Goal: Task Accomplishment & Management: Manage account settings

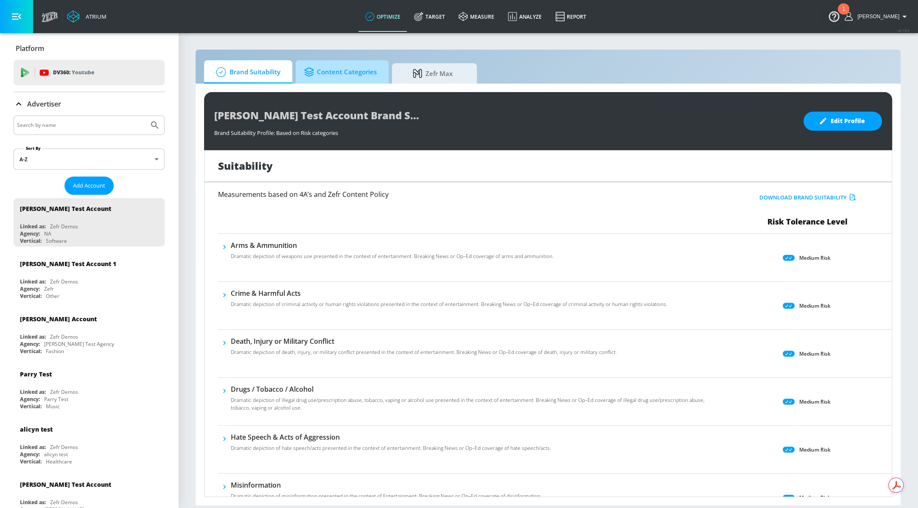
click at [355, 75] on span "Content Categories" at bounding box center [340, 72] width 73 height 20
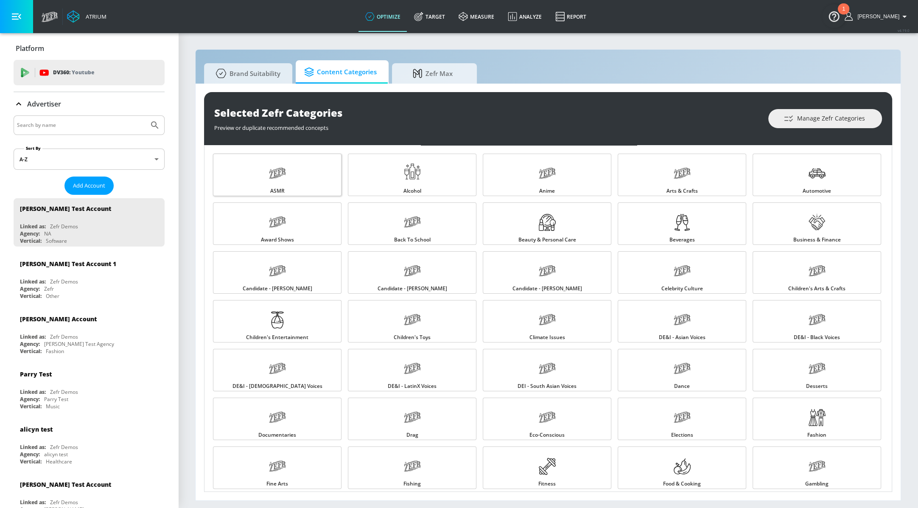
click at [263, 185] on link "ASMR" at bounding box center [277, 175] width 128 height 42
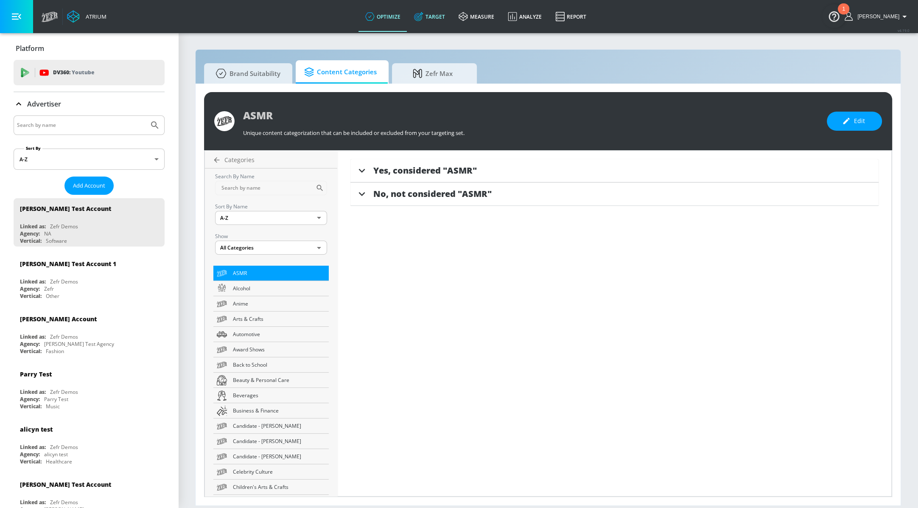
click at [448, 20] on link "Target" at bounding box center [429, 16] width 45 height 31
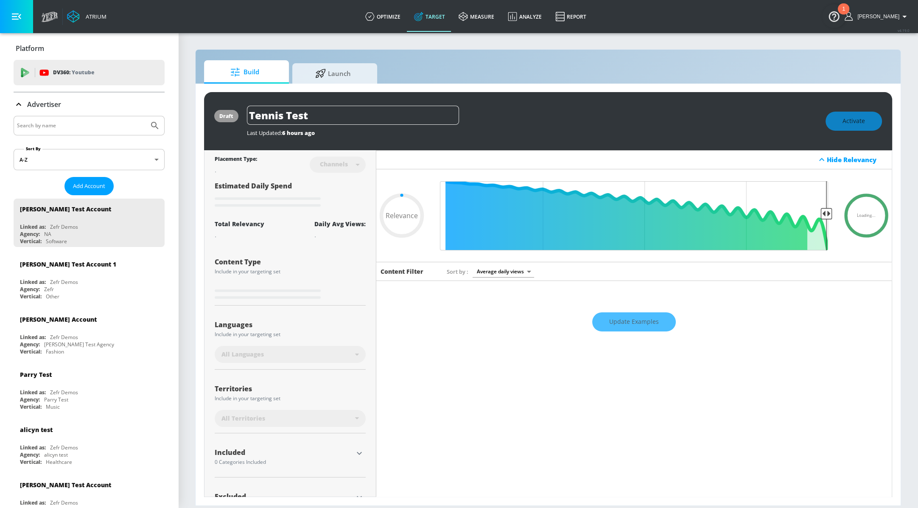
type input "0.7"
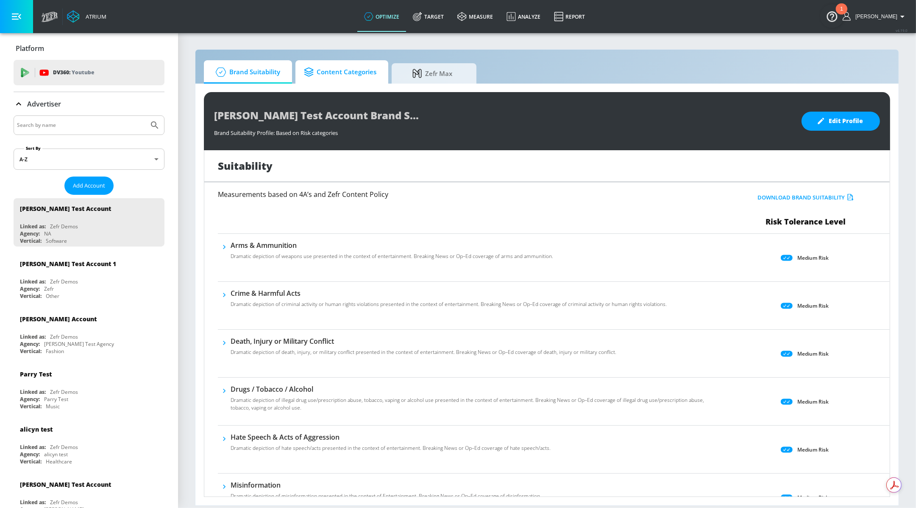
click at [318, 67] on span "Content Categories" at bounding box center [340, 72] width 73 height 20
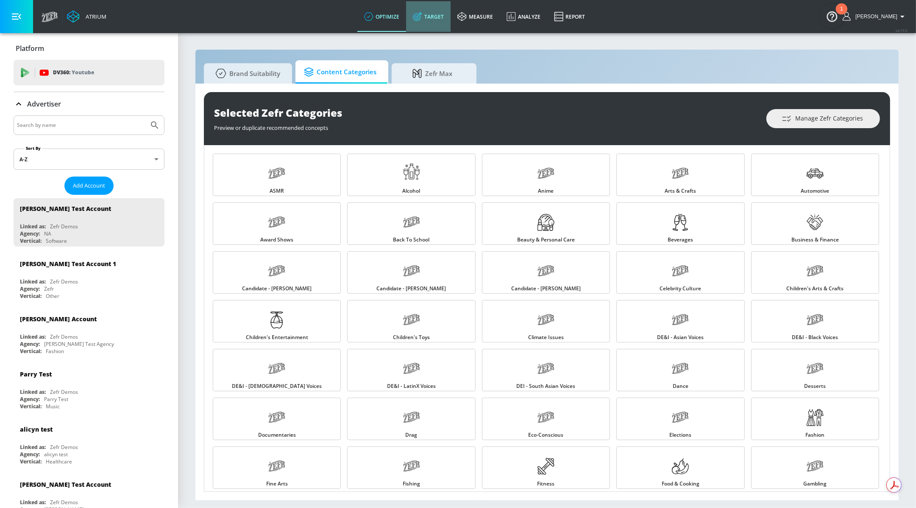
click at [440, 13] on link "Target" at bounding box center [428, 16] width 45 height 31
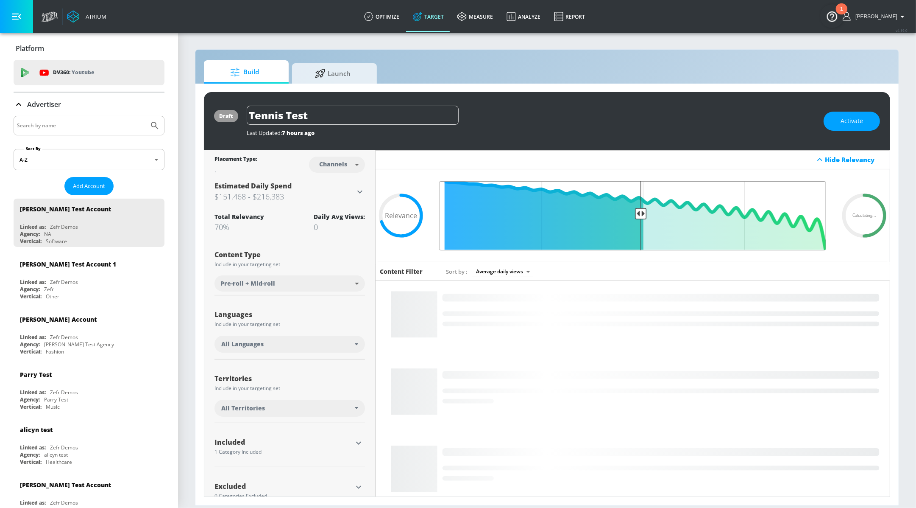
drag, startPoint x: 558, startPoint y: 213, endPoint x: 636, endPoint y: 213, distance: 78.9
type input "0.5"
click at [636, 213] on input "Final Threshold" at bounding box center [633, 215] width 396 height 69
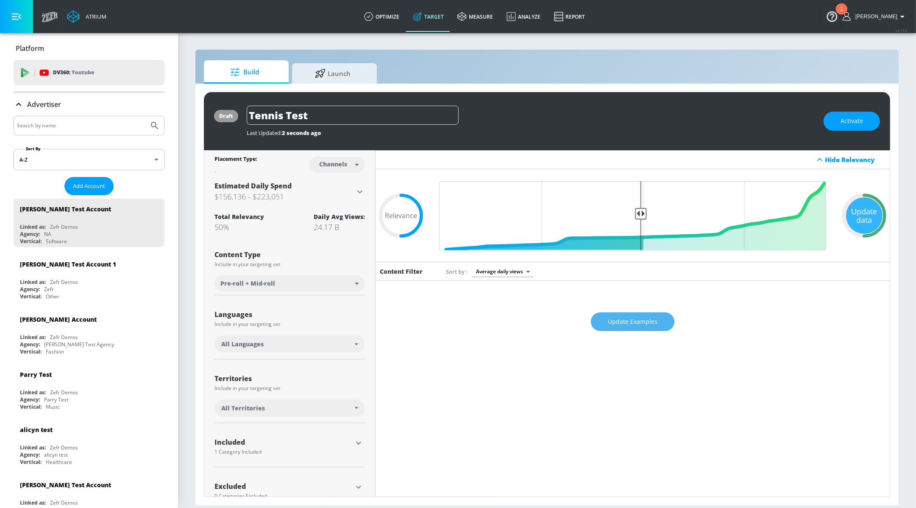
click at [613, 314] on button "Update Examples" at bounding box center [633, 321] width 84 height 19
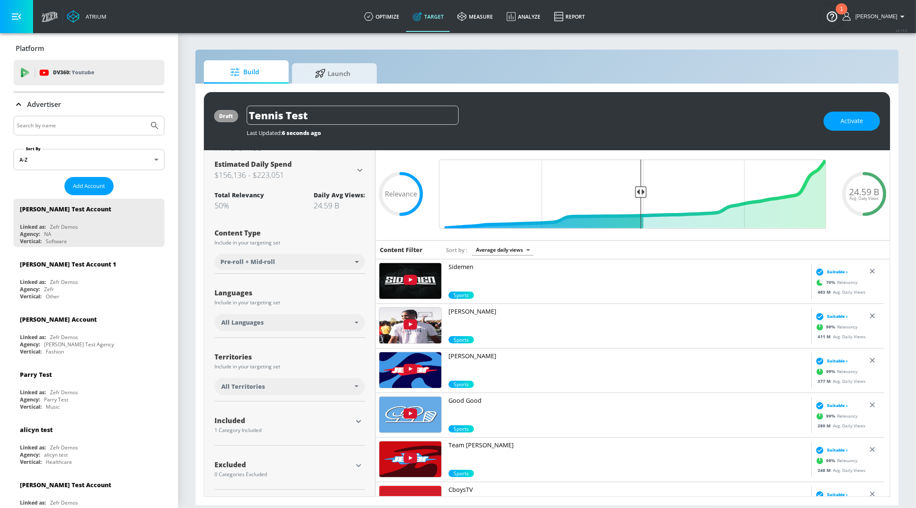
scroll to position [21, 0]
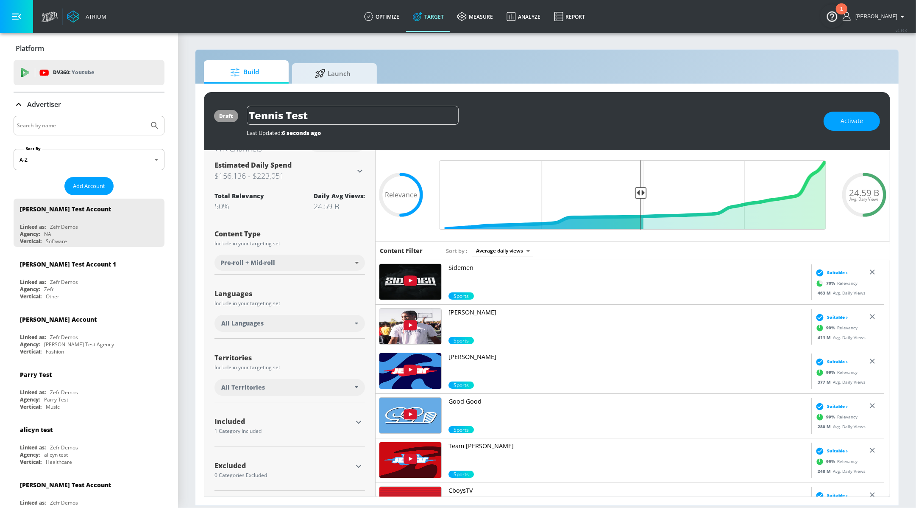
click at [354, 298] on div "Languages" at bounding box center [290, 295] width 151 height 11
click at [356, 421] on icon "button" at bounding box center [358, 422] width 5 height 3
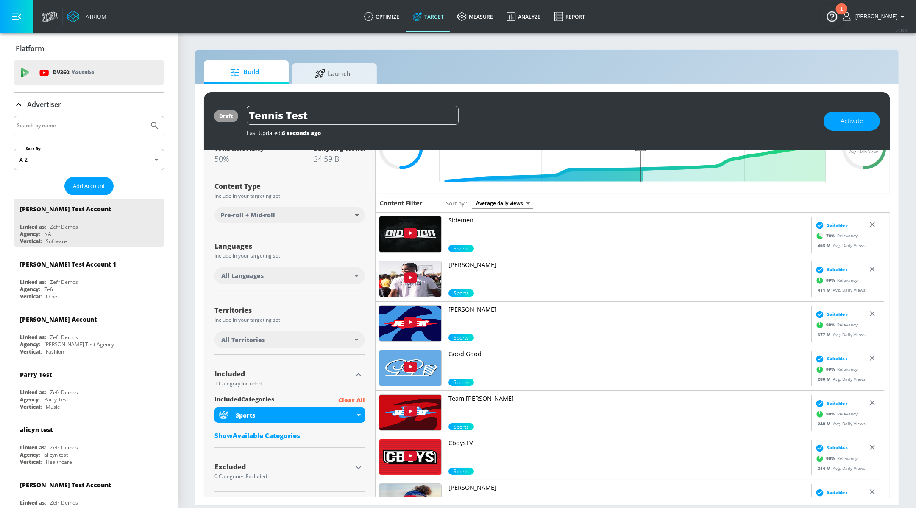
scroll to position [70, 0]
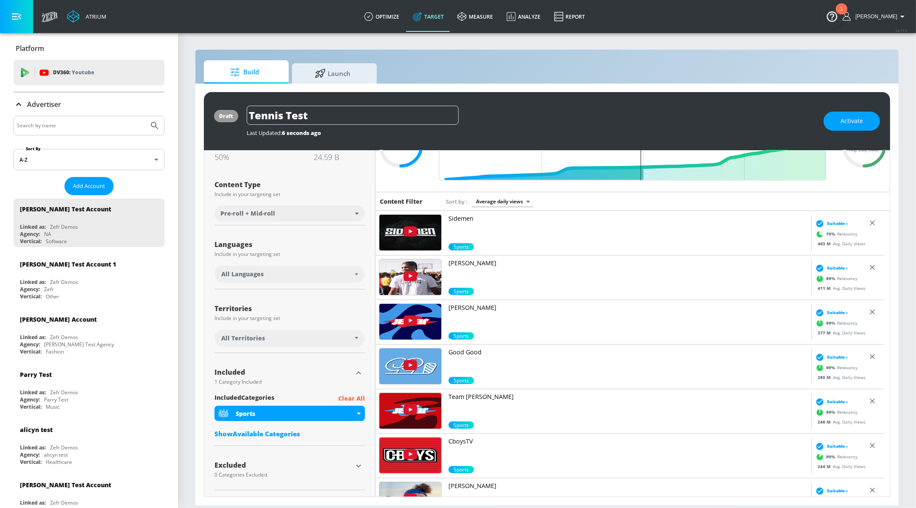
click at [273, 433] on div "Show Available Categories" at bounding box center [290, 433] width 151 height 8
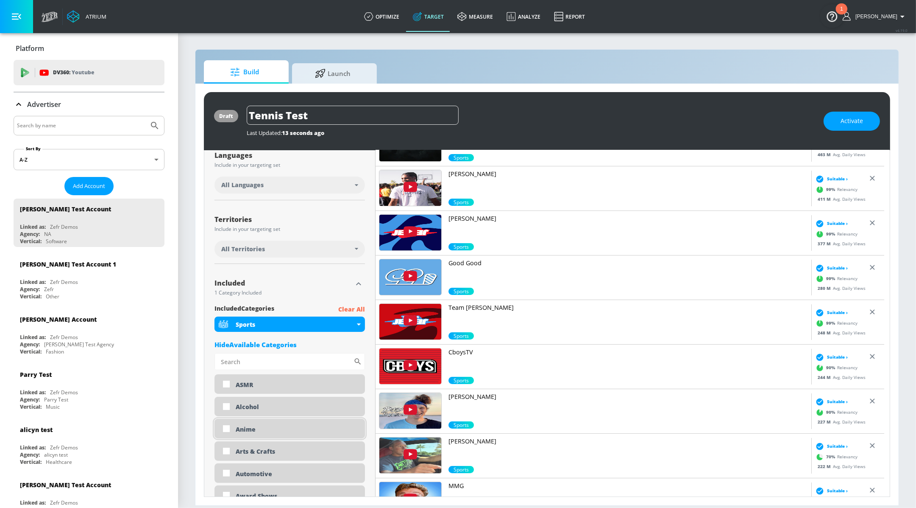
scroll to position [159, 0]
click at [240, 365] on input "Sort By" at bounding box center [284, 360] width 139 height 17
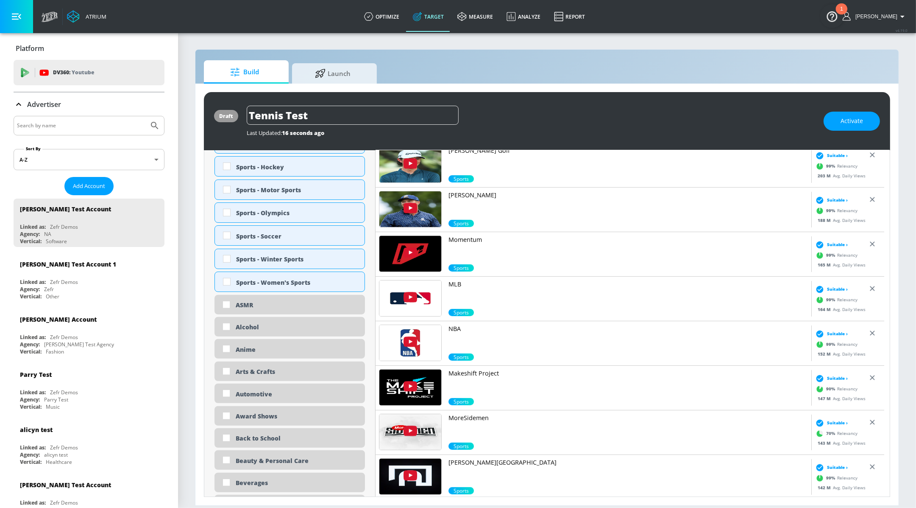
scroll to position [215, 0]
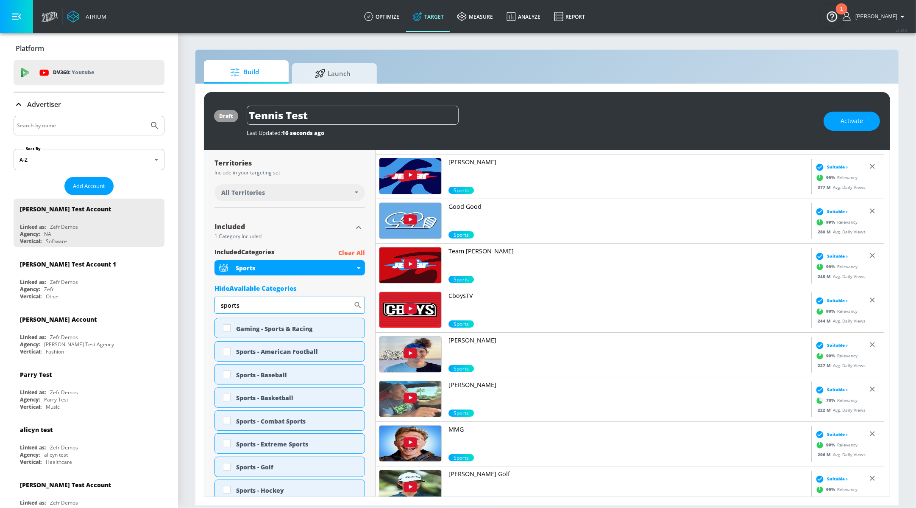
drag, startPoint x: 273, startPoint y: 304, endPoint x: 218, endPoint y: 306, distance: 55.6
click at [218, 306] on input "sports" at bounding box center [284, 304] width 139 height 17
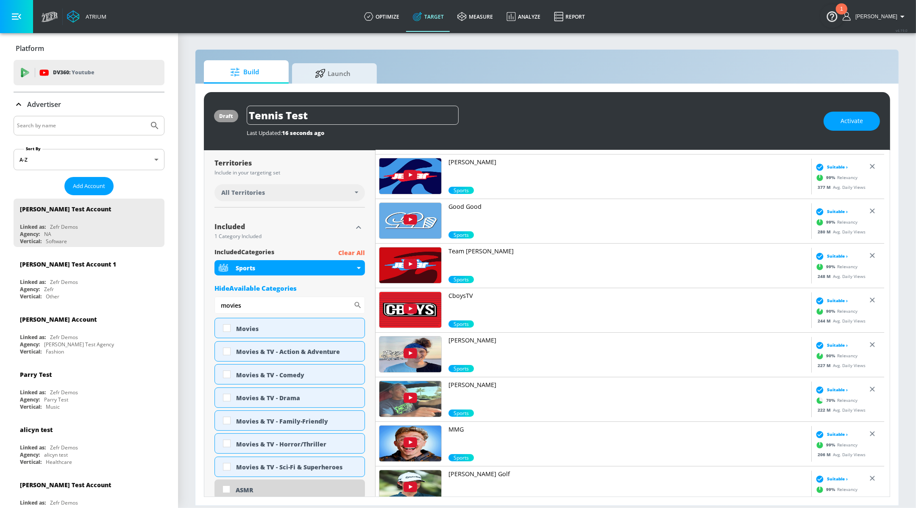
type input "movies"
click at [197, 276] on div "draft Tennis Test Last Updated: 16 seconds ago Activate Placement Type: 77K Cha…" at bounding box center [546, 294] width 703 height 421
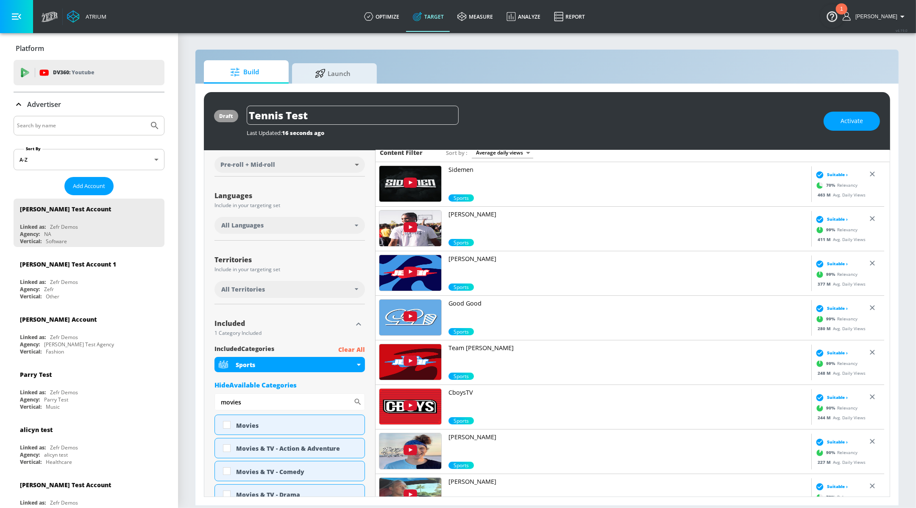
scroll to position [0, 0]
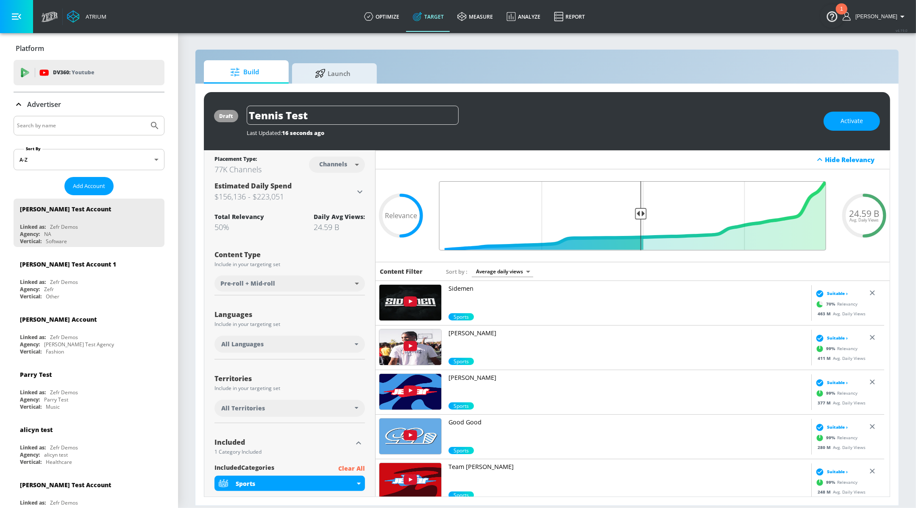
click at [635, 212] on input "Final Threshold" at bounding box center [633, 215] width 396 height 69
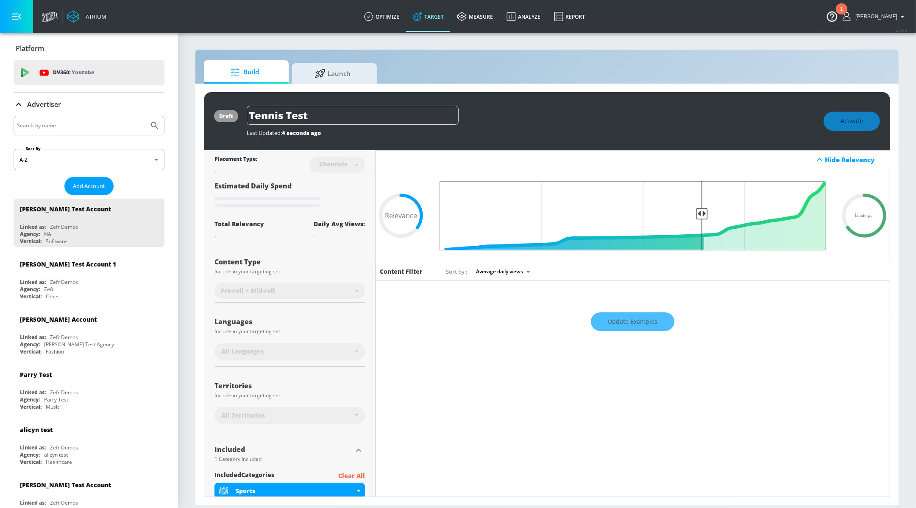
drag, startPoint x: 635, startPoint y: 213, endPoint x: 695, endPoint y: 220, distance: 60.6
click at [695, 220] on input "Final Threshold" at bounding box center [633, 215] width 396 height 69
type input "0.22"
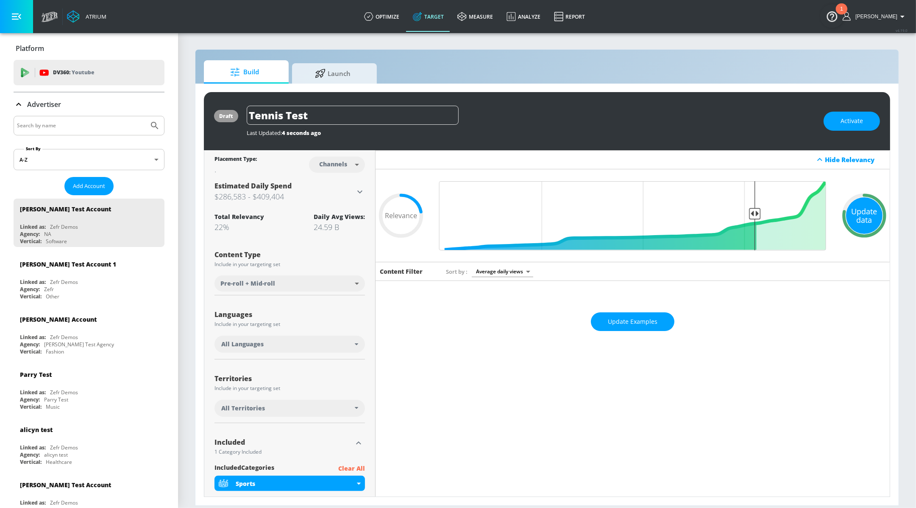
click at [860, 222] on div "Update data" at bounding box center [864, 215] width 36 height 36
